Goal: Transaction & Acquisition: Book appointment/travel/reservation

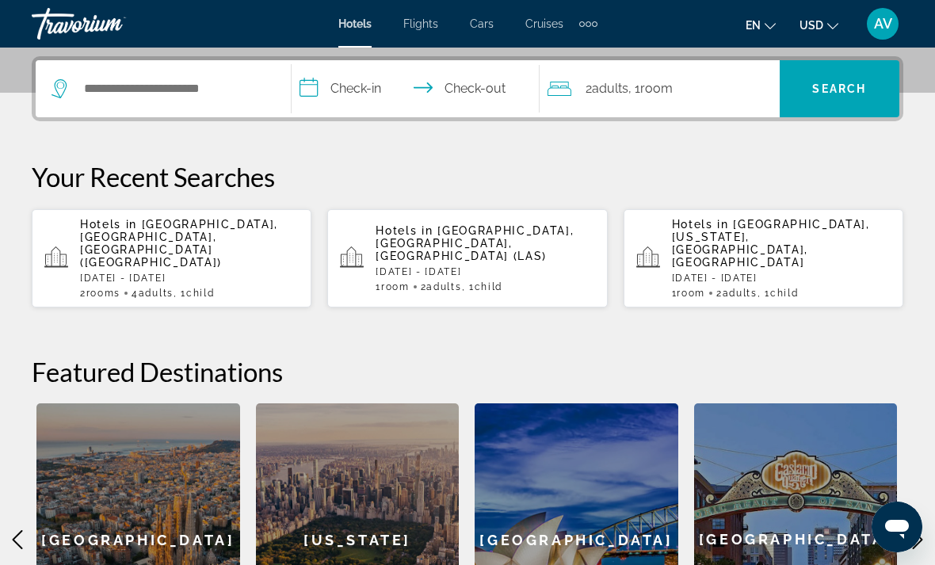
scroll to position [386, 0]
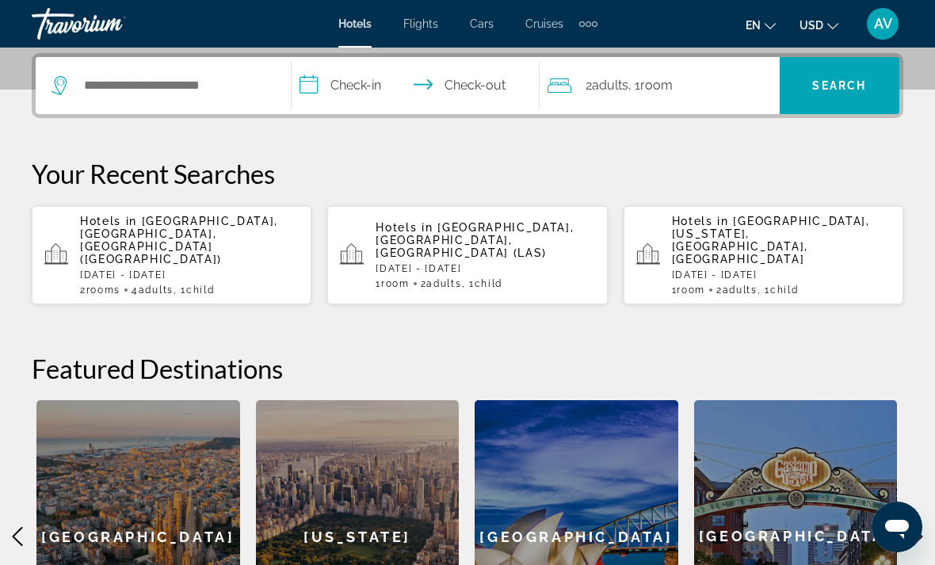
click at [543, 242] on div "Hotels in [GEOGRAPHIC_DATA], [GEOGRAPHIC_DATA], [GEOGRAPHIC_DATA] (LAS) [DATE] …" at bounding box center [484, 255] width 219 height 68
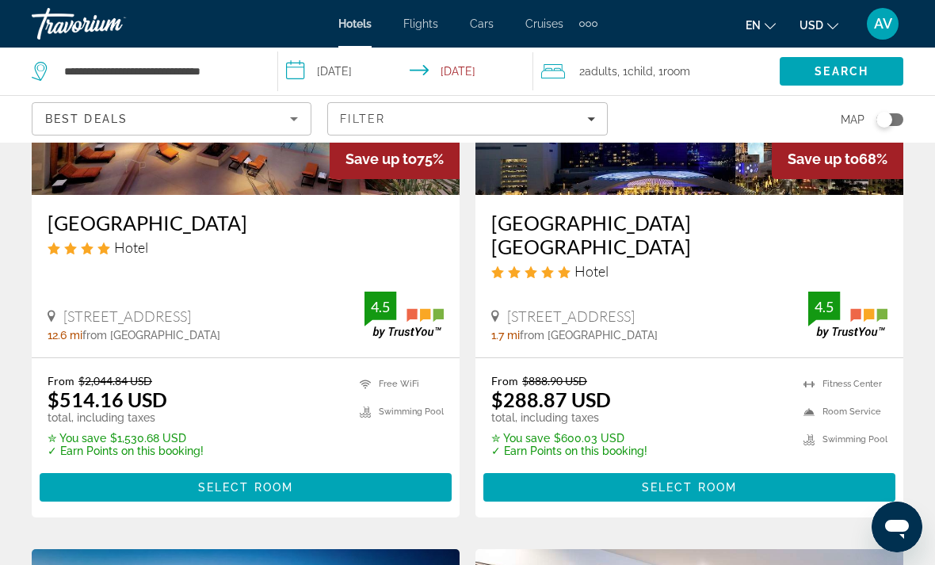
scroll to position [257, 0]
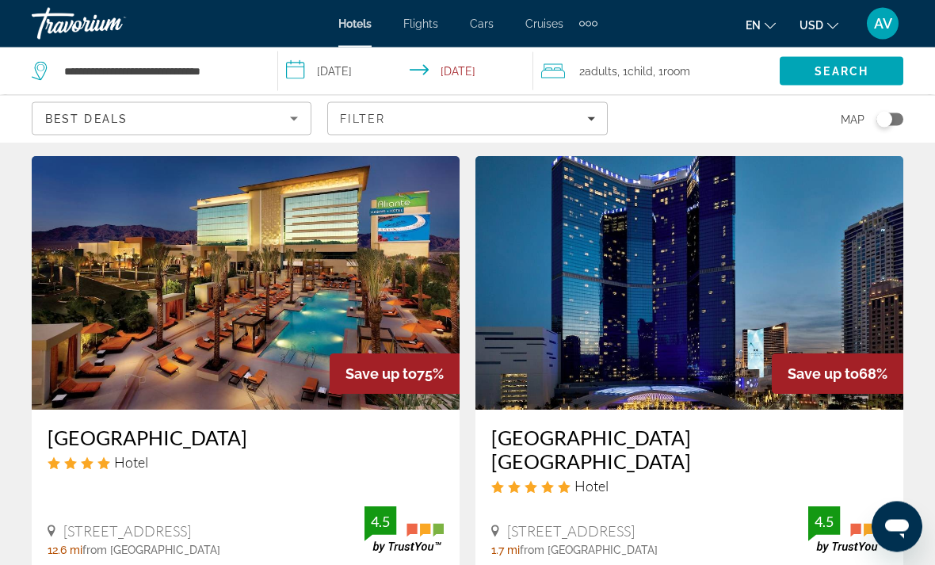
click at [772, 238] on img "Main content" at bounding box center [689, 283] width 428 height 253
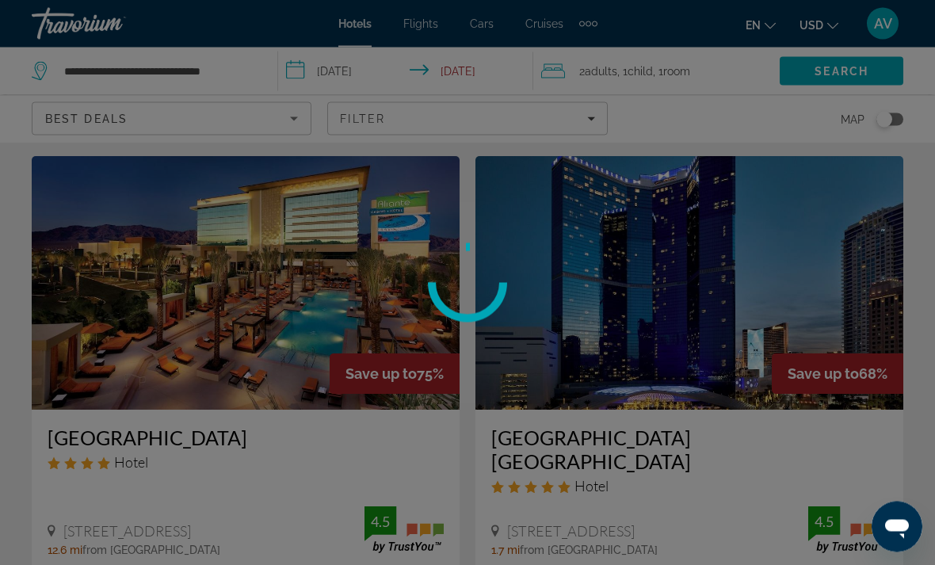
scroll to position [42, 0]
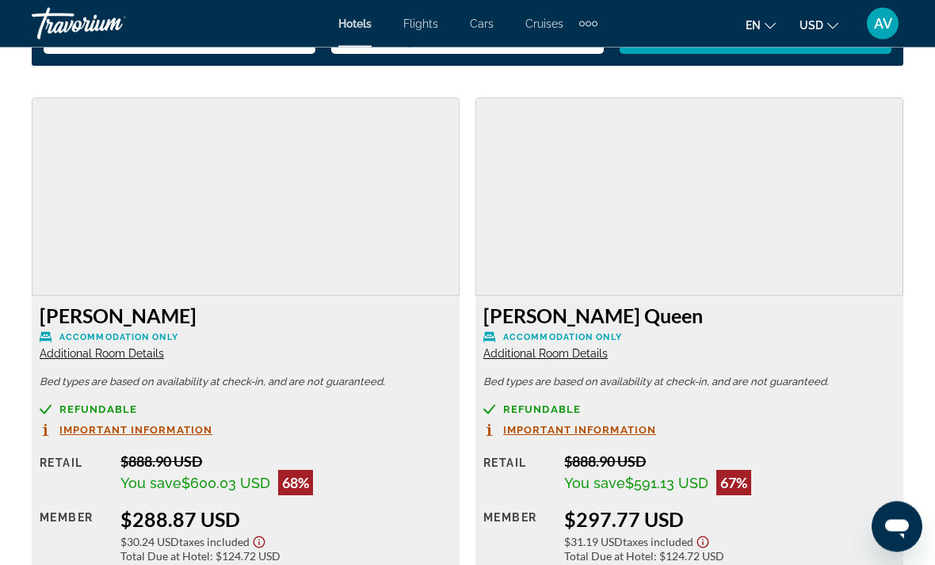
scroll to position [2422, 0]
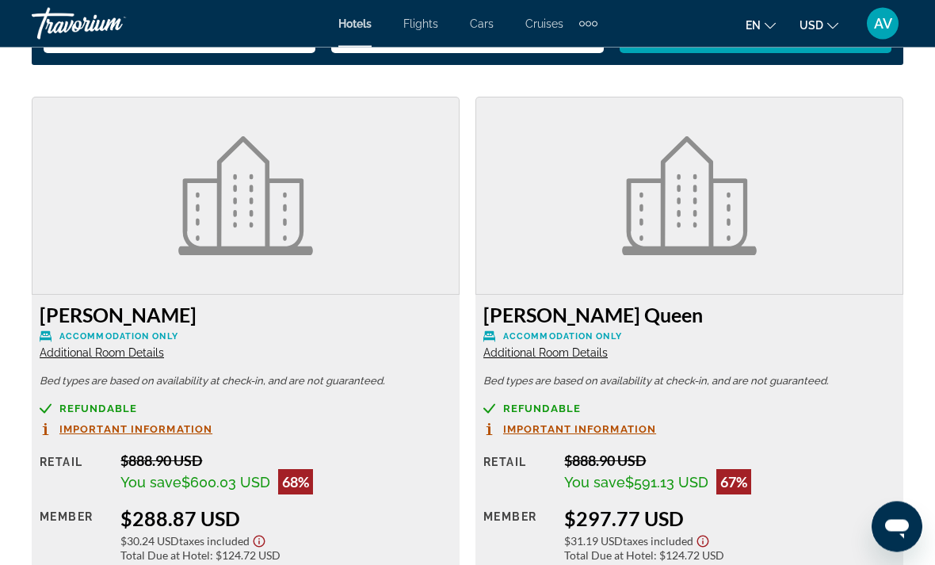
click at [754, 211] on img "Main content" at bounding box center [689, 196] width 135 height 119
click at [583, 354] on span "Additional Room Details" at bounding box center [545, 353] width 124 height 13
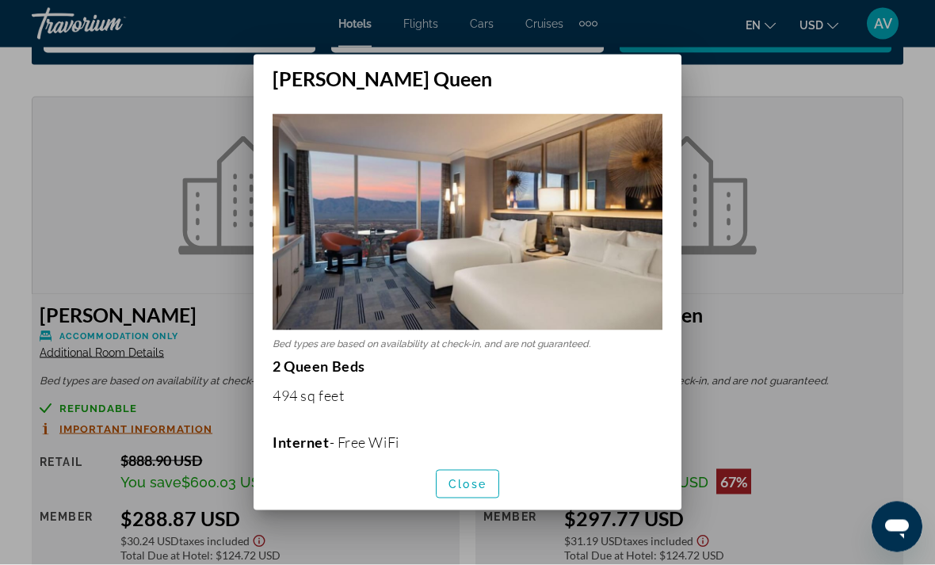
scroll to position [0, 0]
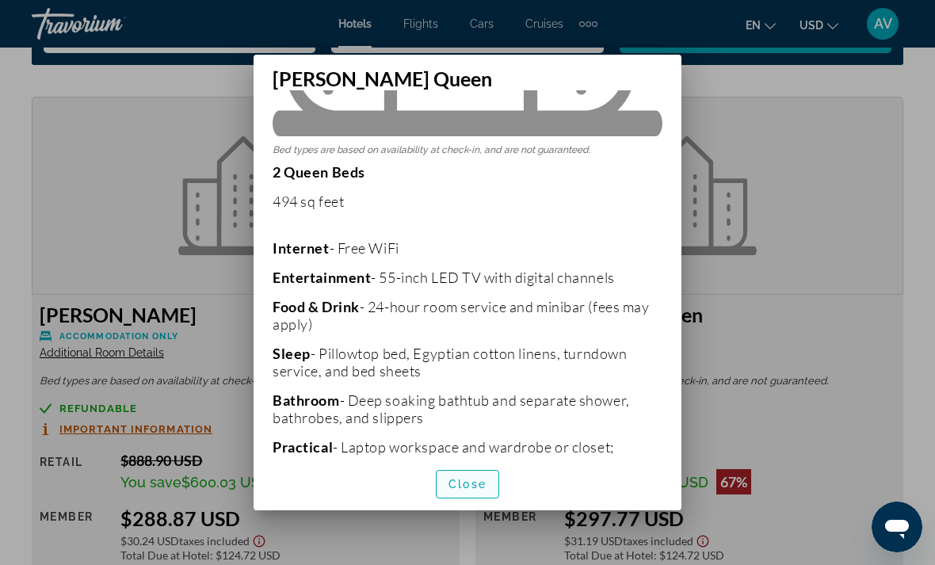
click at [479, 488] on span "button" at bounding box center [467, 484] width 62 height 38
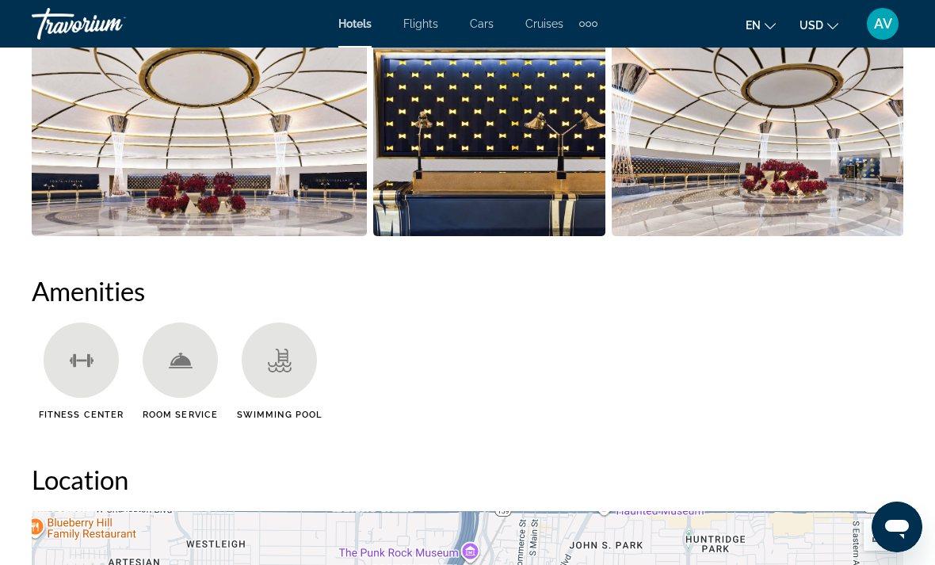
scroll to position [1342, 0]
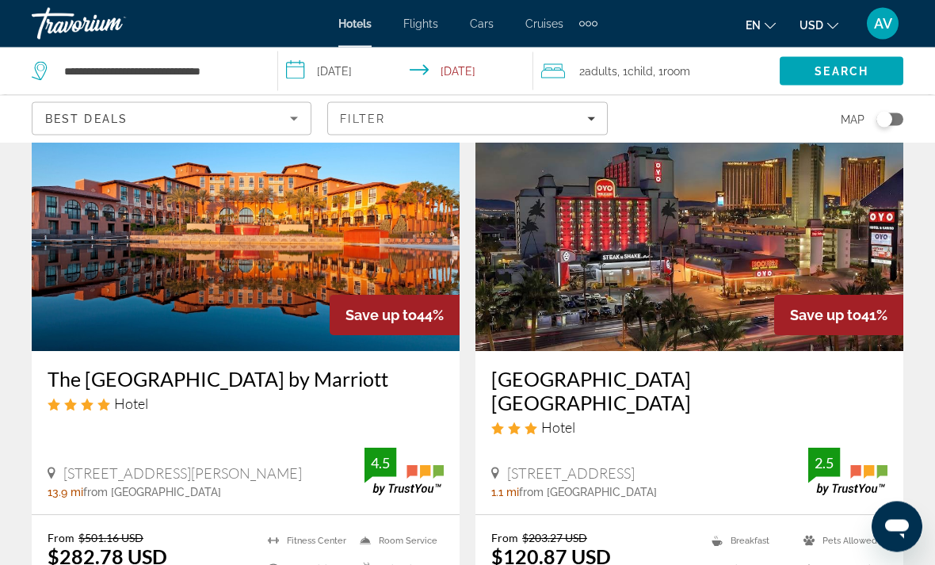
scroll to position [1298, 0]
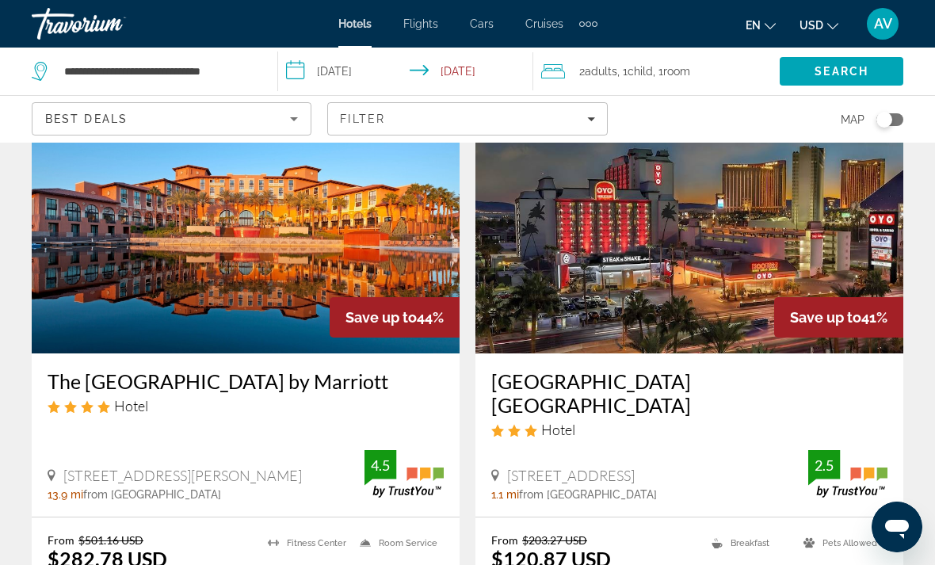
click at [157, 369] on h3 "The [GEOGRAPHIC_DATA] by Marriott" at bounding box center [246, 381] width 396 height 24
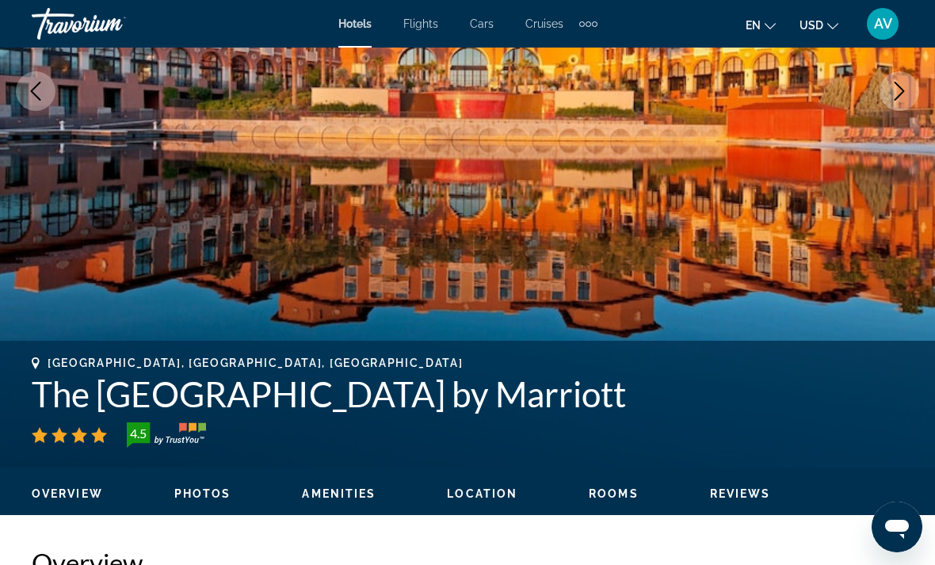
scroll to position [321, 0]
